Goal: Task Accomplishment & Management: Manage account settings

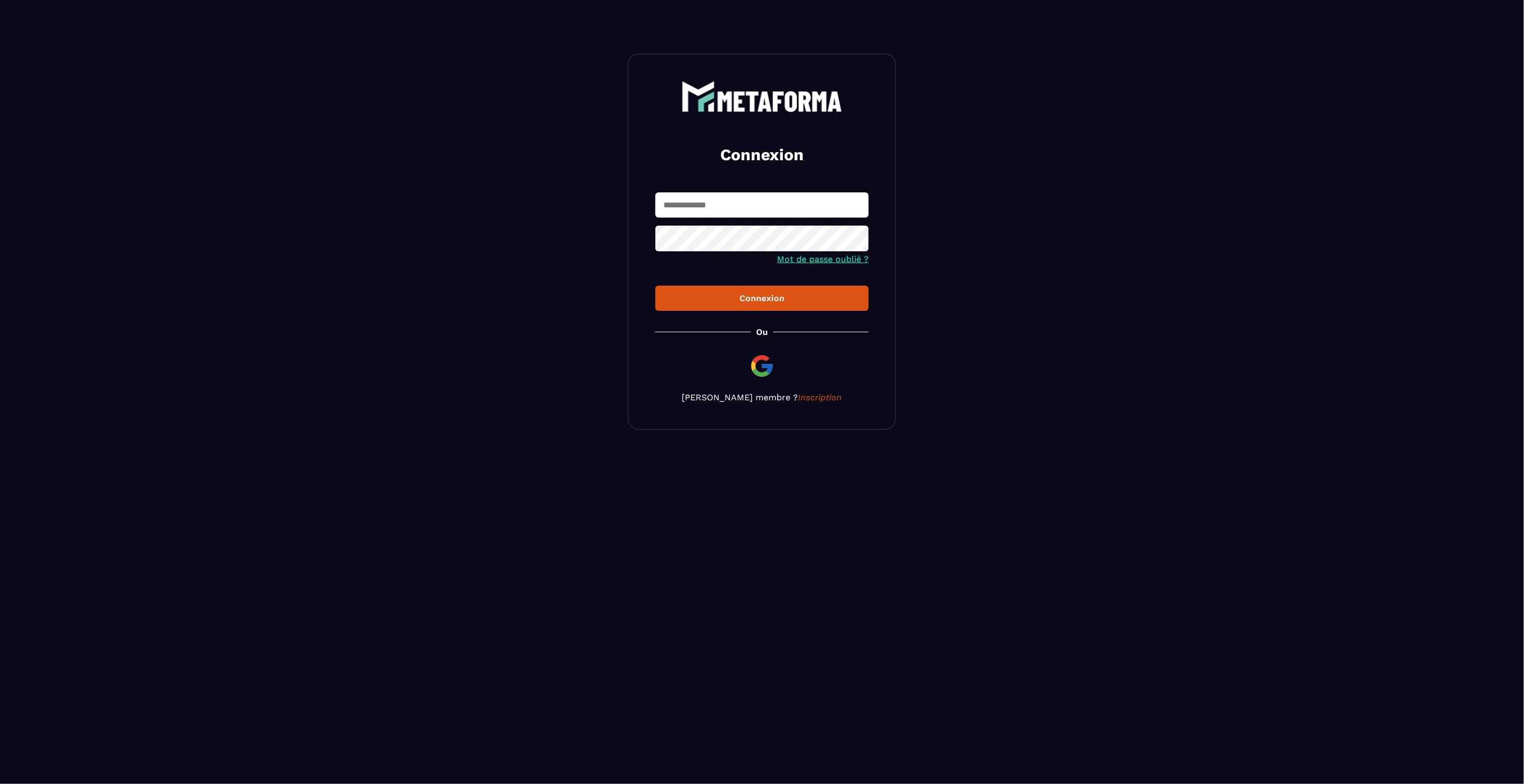
click at [692, 205] on input "text" at bounding box center [762, 205] width 213 height 25
type input "**********"
click at [716, 295] on div "Connexion" at bounding box center [762, 298] width 196 height 10
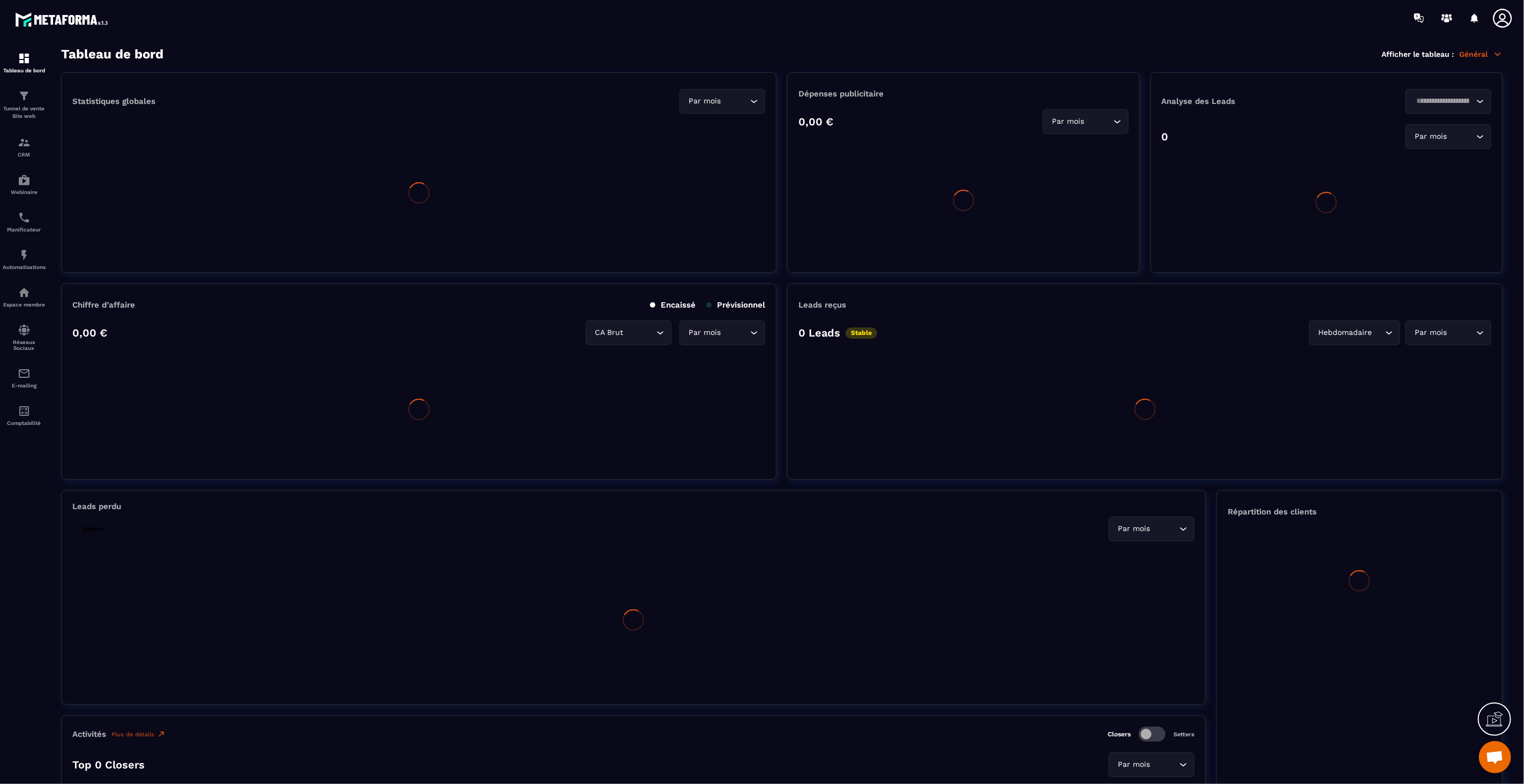
click at [1507, 15] on icon at bounding box center [1502, 18] width 21 height 21
click at [1500, 24] on icon at bounding box center [1502, 18] width 21 height 21
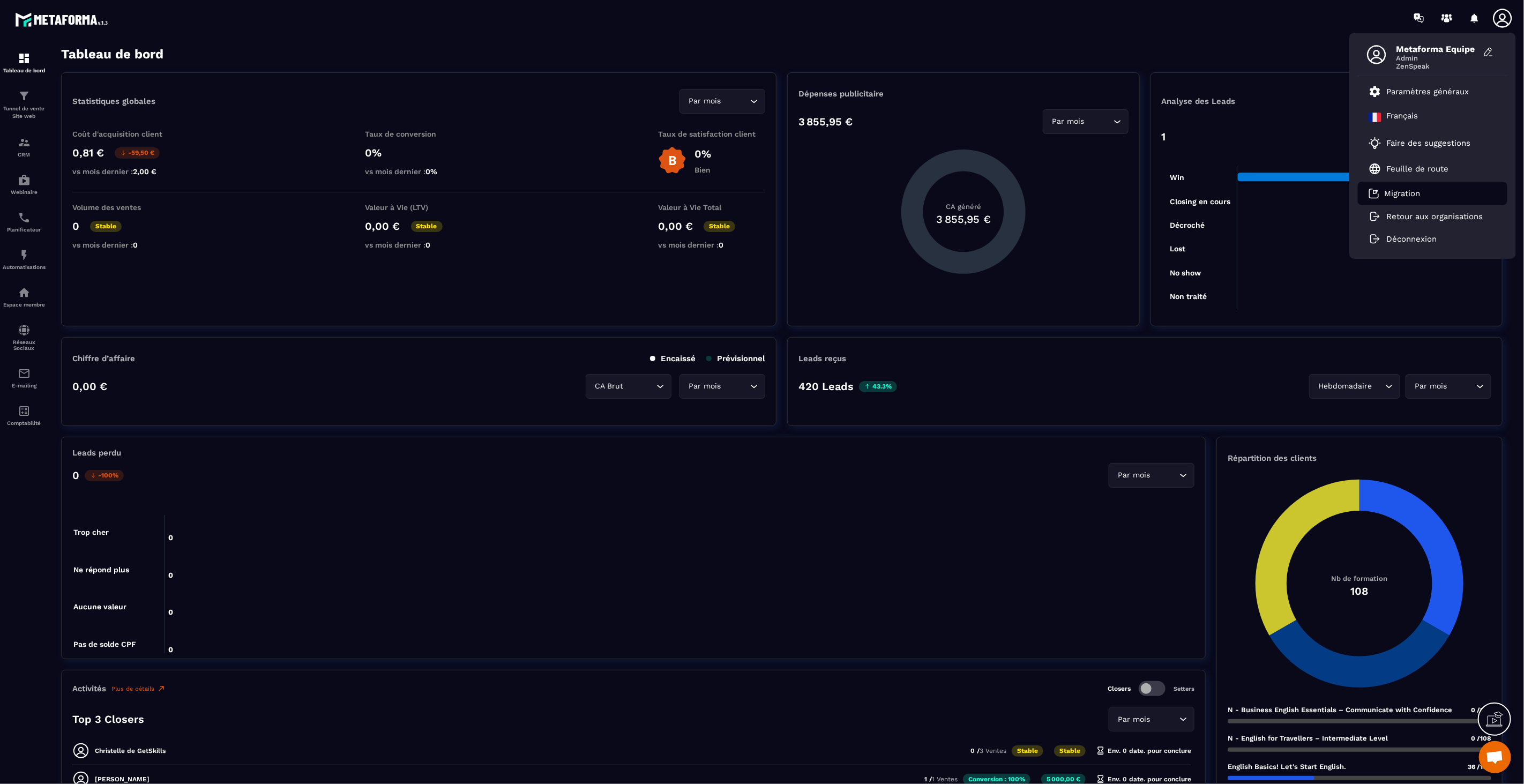
click at [1392, 193] on p "Migration" at bounding box center [1402, 193] width 36 height 9
click at [1450, 219] on p "Retour aux organisations" at bounding box center [1435, 216] width 97 height 9
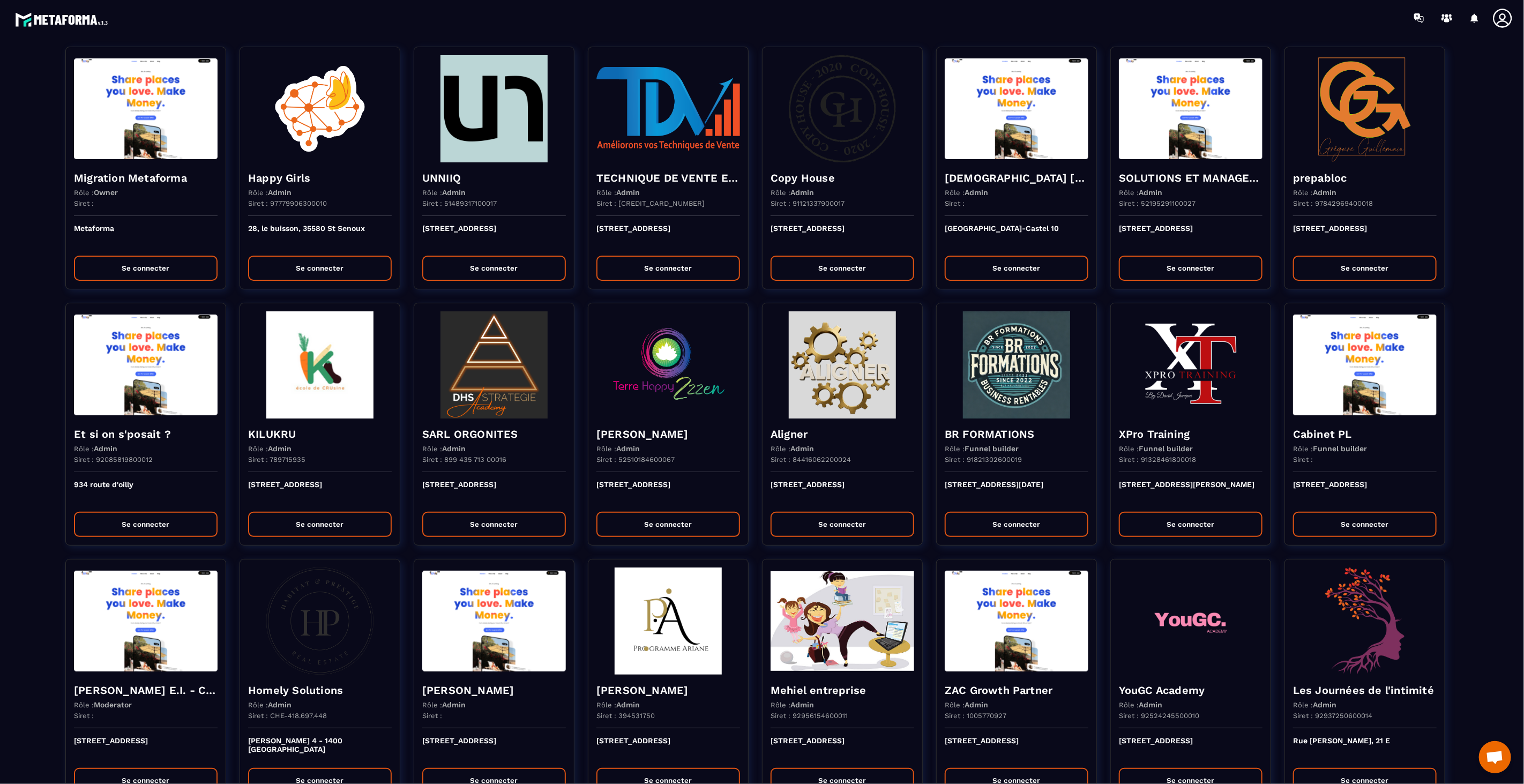
click at [1509, 19] on icon at bounding box center [1502, 18] width 21 height 21
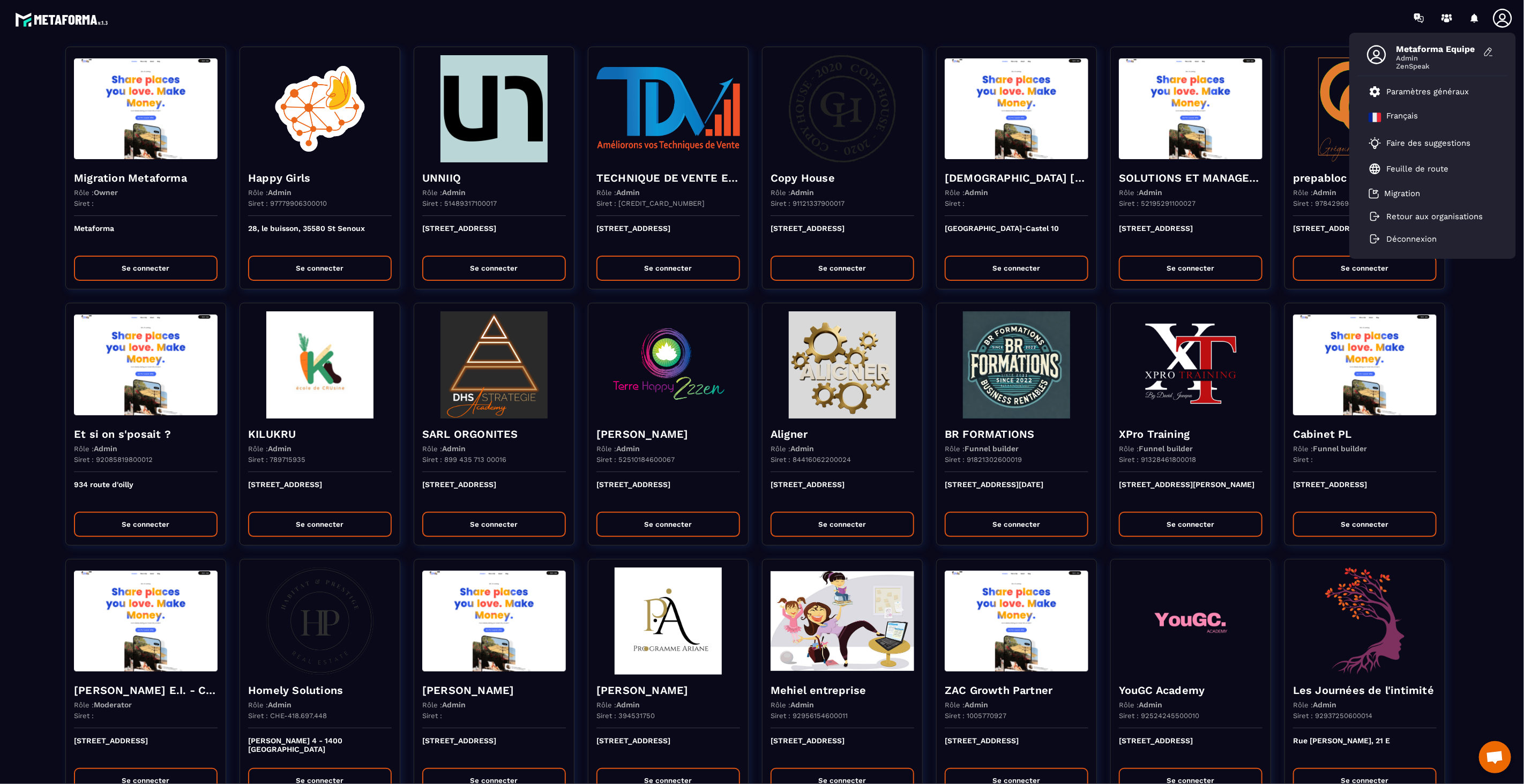
click at [1509, 19] on icon at bounding box center [1502, 18] width 21 height 21
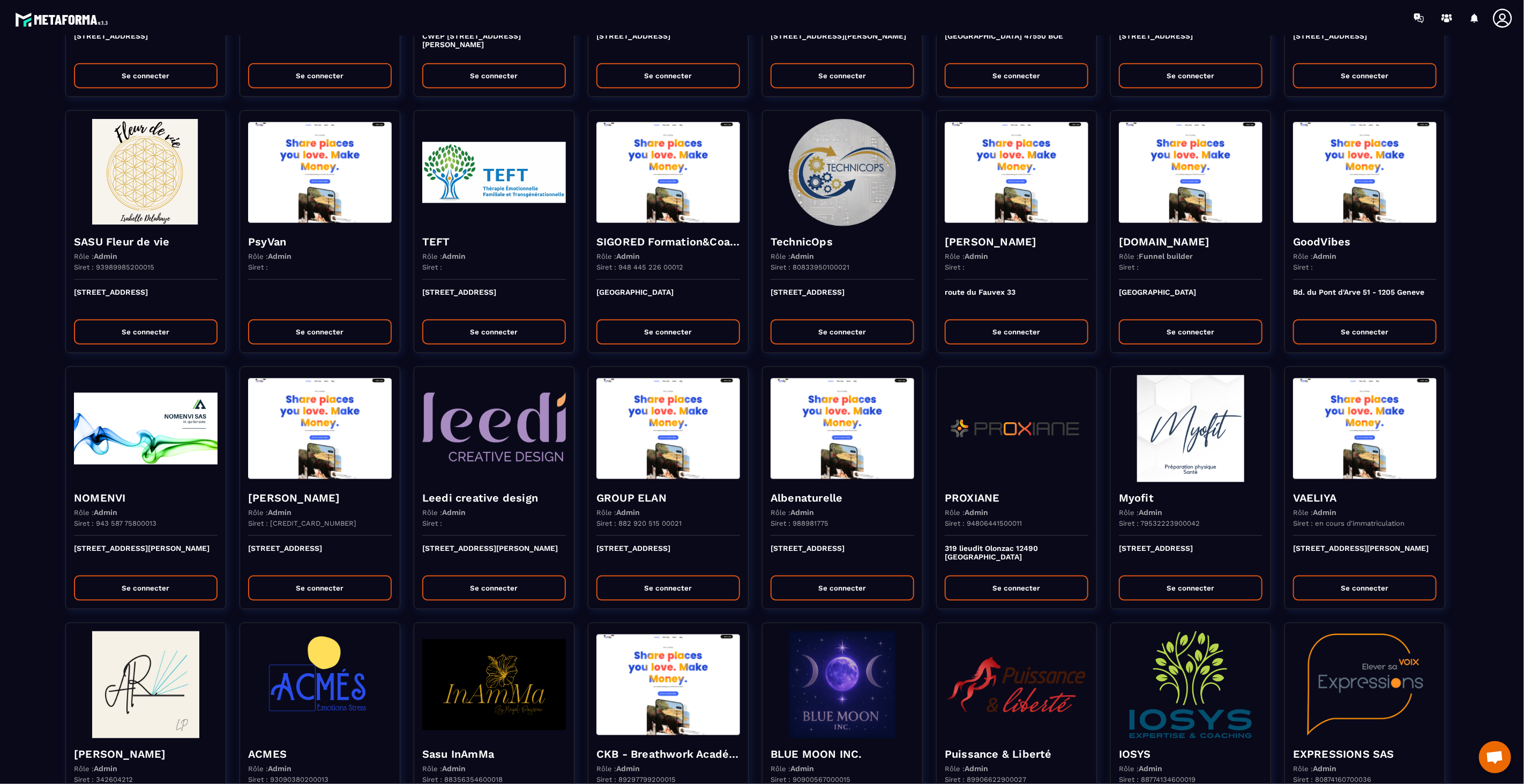
scroll to position [811, 0]
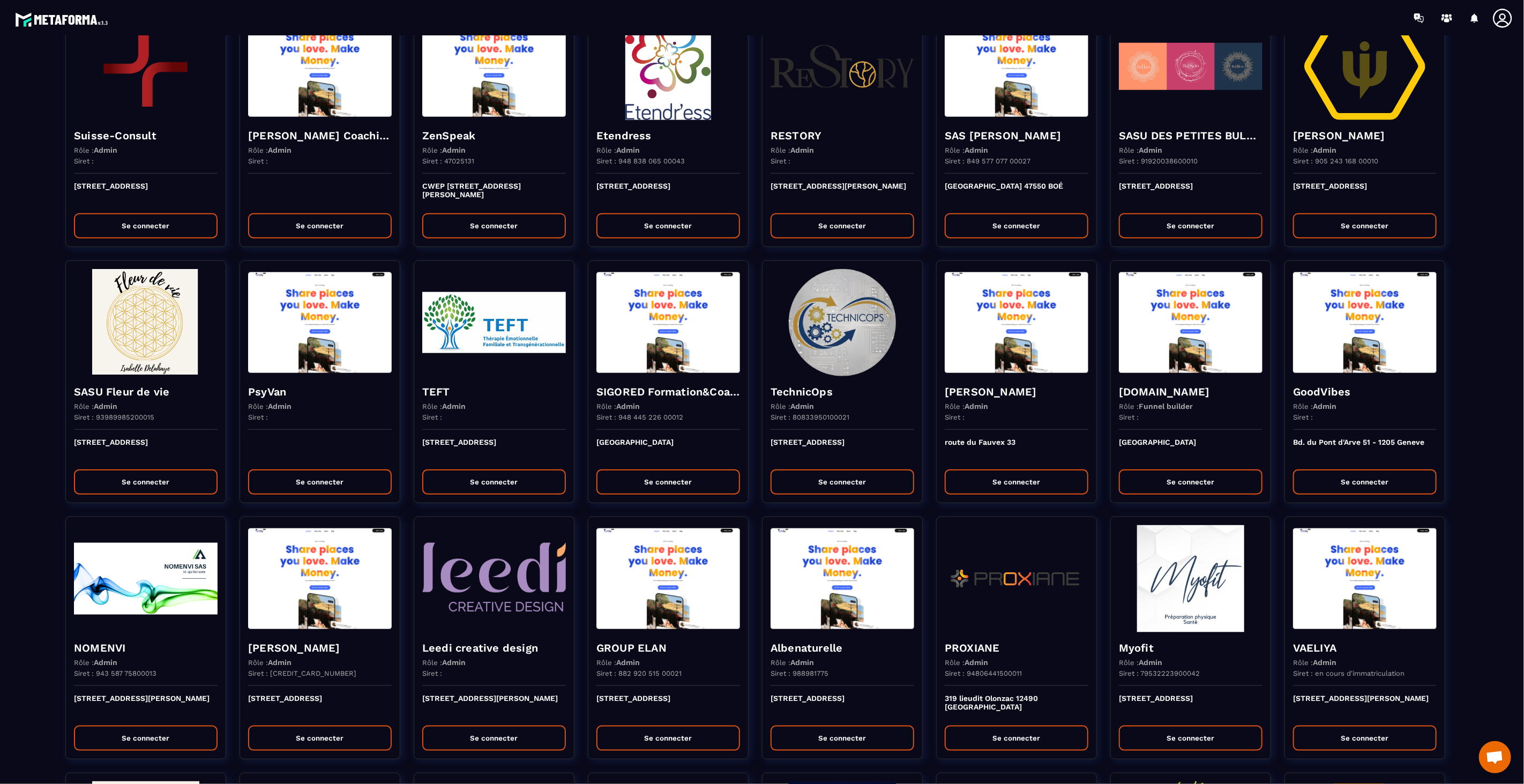
click at [1515, 15] on div at bounding box center [1505, 18] width 27 height 19
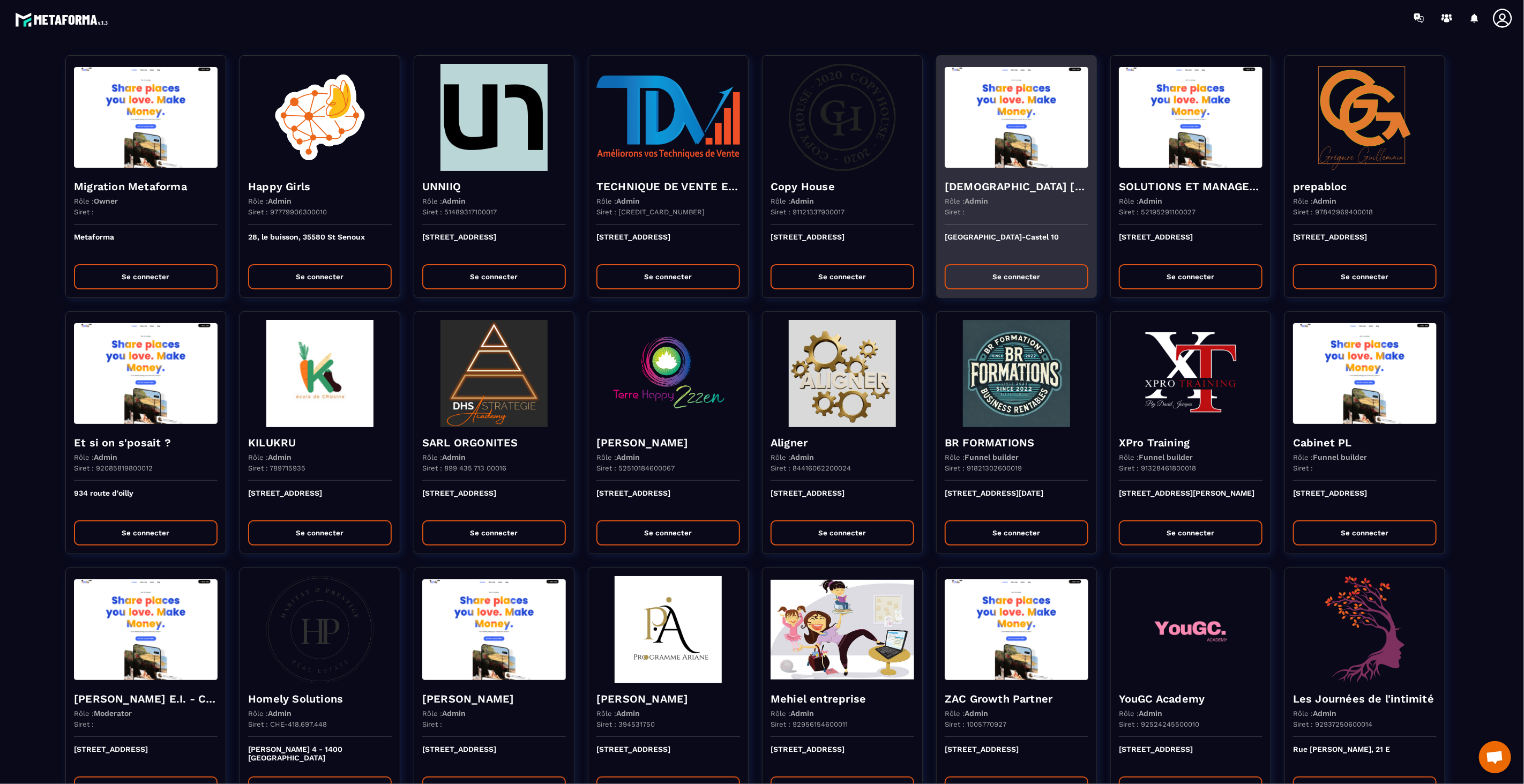
scroll to position [0, 0]
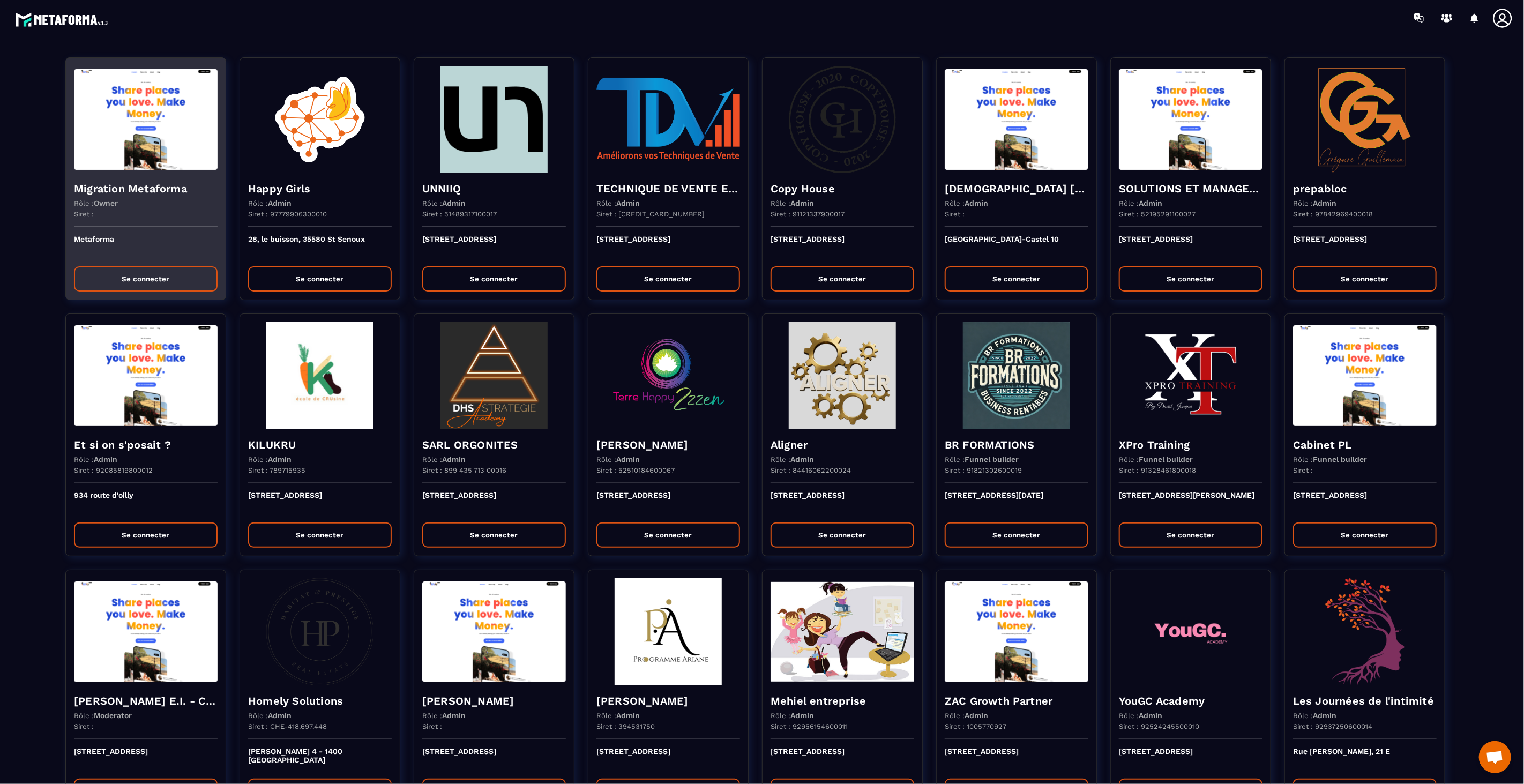
click at [172, 275] on button "Se connecter" at bounding box center [146, 279] width 144 height 25
